Goal: Information Seeking & Learning: Find contact information

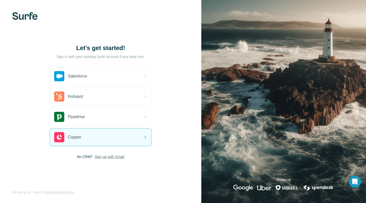
click at [111, 157] on span "Sign up with Gmail" at bounding box center [110, 156] width 30 height 5
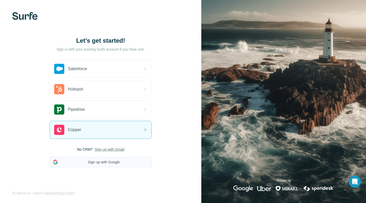
click at [106, 162] on button "Sign up with Google" at bounding box center [101, 162] width 102 height 10
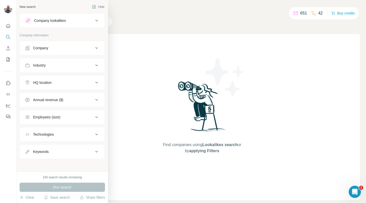
click at [96, 46] on icon at bounding box center [97, 48] width 6 height 6
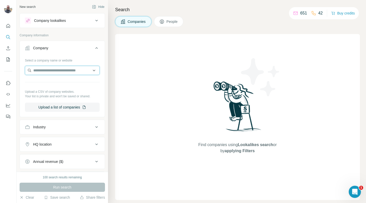
click at [44, 72] on input "text" at bounding box center [62, 70] width 75 height 9
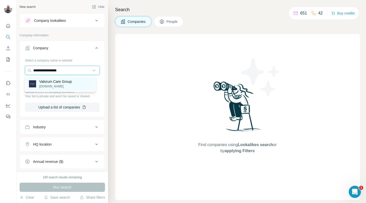
type input "**********"
click at [53, 82] on p "Valorum Care Group" at bounding box center [55, 81] width 33 height 5
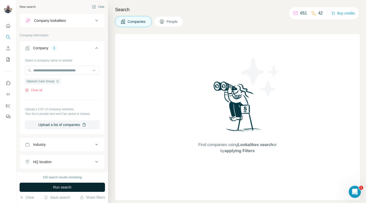
click at [65, 188] on span "Run search" at bounding box center [62, 187] width 18 height 5
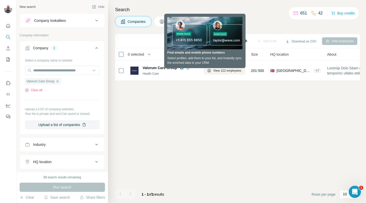
click at [189, 117] on div "Add to list Download as CSV View employees 0 selected Companies Employees Size …" at bounding box center [237, 118] width 245 height 169
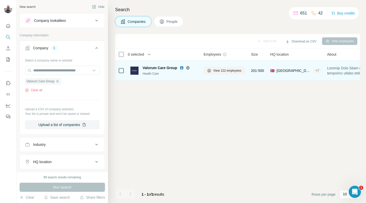
click at [120, 73] on icon at bounding box center [121, 71] width 6 height 6
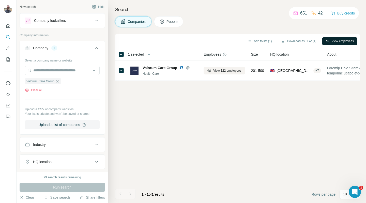
click at [336, 42] on button "View employees" at bounding box center [339, 41] width 35 height 8
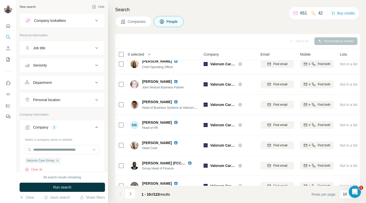
scroll to position [6, 0]
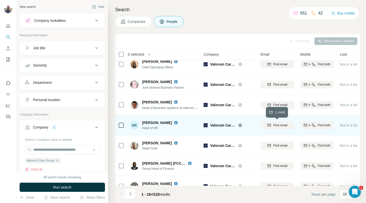
click at [278, 125] on span "Find email" at bounding box center [281, 125] width 14 height 5
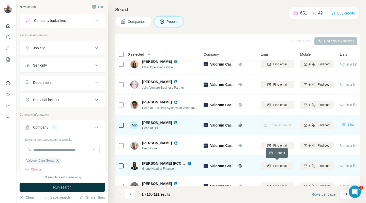
click at [279, 167] on span "Find email" at bounding box center [281, 166] width 14 height 5
click at [155, 123] on span "[PERSON_NAME]" at bounding box center [157, 122] width 30 height 5
click at [174, 122] on img at bounding box center [176, 123] width 4 height 4
